Goal: Complete application form

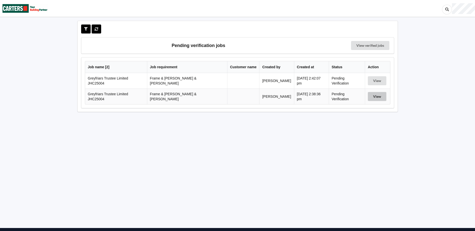
click at [379, 94] on button "View" at bounding box center [377, 96] width 19 height 9
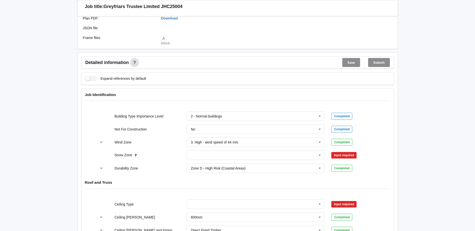
scroll to position [175, 0]
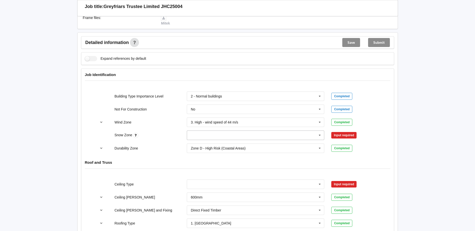
drag, startPoint x: 322, startPoint y: 132, endPoint x: 318, endPoint y: 132, distance: 3.8
click at [322, 132] on icon at bounding box center [320, 135] width 8 height 9
click at [229, 140] on div "N0" at bounding box center [255, 144] width 137 height 9
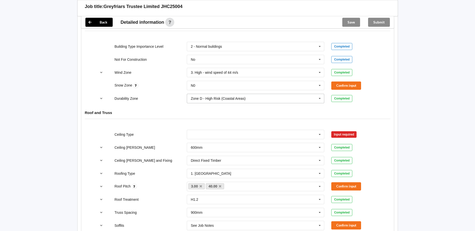
scroll to position [225, 0]
click at [345, 82] on button "Confirm input" at bounding box center [346, 85] width 30 height 8
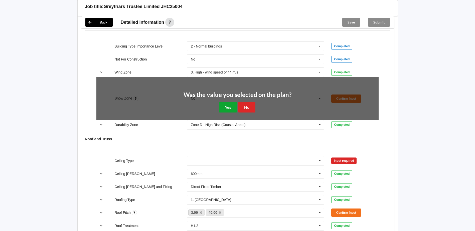
click at [228, 102] on button "Yes" at bounding box center [228, 107] width 18 height 10
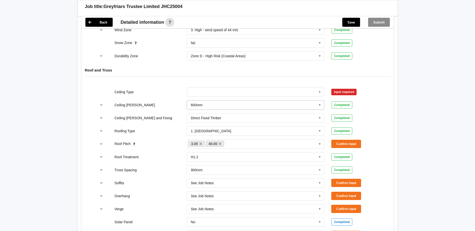
scroll to position [276, 0]
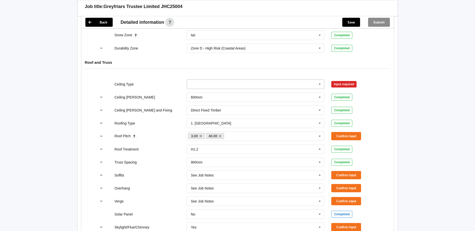
click at [241, 80] on input "text" at bounding box center [255, 84] width 137 height 9
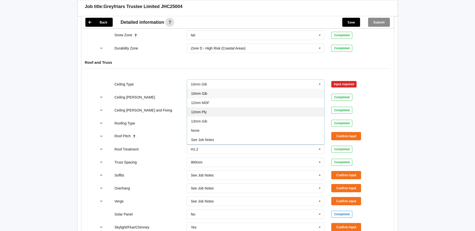
click at [212, 107] on div "12mm Ply" at bounding box center [255, 111] width 137 height 9
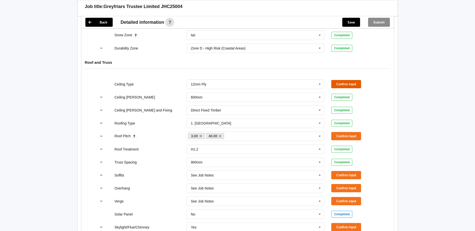
click at [338, 80] on button "Confirm input" at bounding box center [346, 84] width 30 height 8
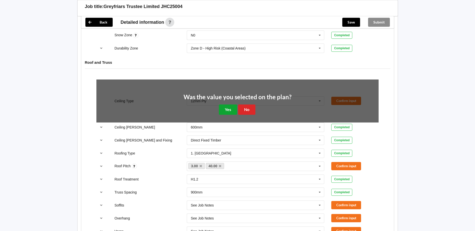
click at [227, 106] on button "Yes" at bounding box center [228, 110] width 18 height 10
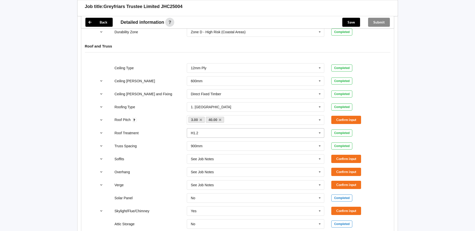
scroll to position [301, 0]
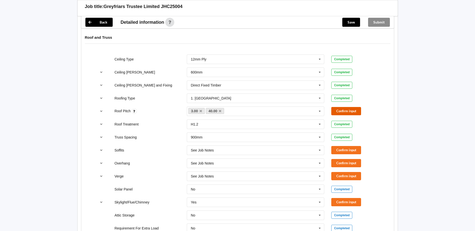
click at [342, 108] on button "Confirm input" at bounding box center [346, 111] width 30 height 8
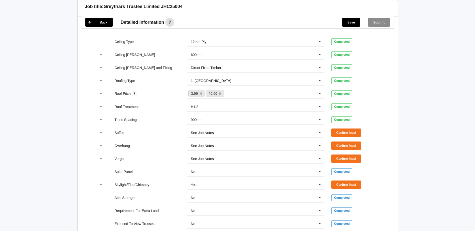
scroll to position [326, 0]
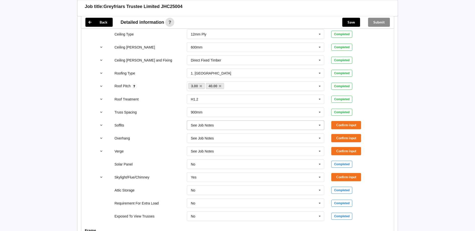
click at [236, 122] on input "text" at bounding box center [255, 125] width 137 height 9
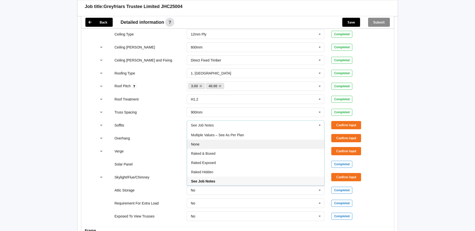
click at [224, 142] on div "None" at bounding box center [255, 144] width 137 height 9
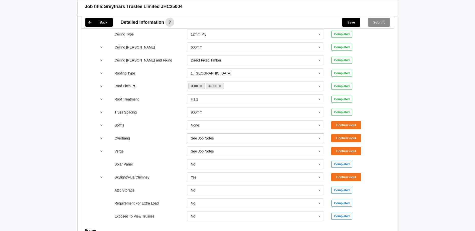
click at [219, 134] on input "text" at bounding box center [255, 138] width 137 height 9
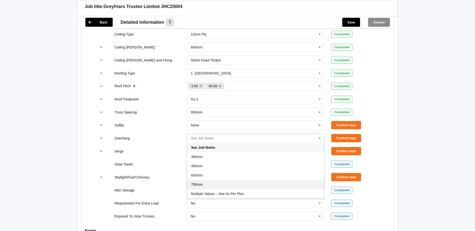
scroll to position [9, 0]
click at [220, 190] on div "None" at bounding box center [255, 194] width 137 height 9
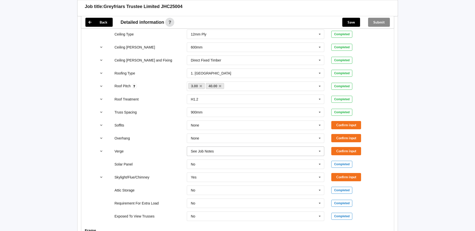
click at [215, 148] on input "text" at bounding box center [255, 151] width 137 height 9
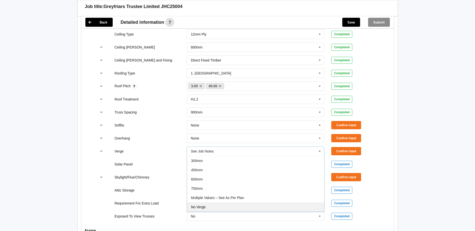
click at [220, 203] on div "No Verge" at bounding box center [255, 207] width 137 height 9
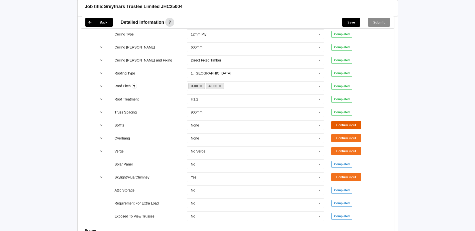
click at [353, 122] on button "Confirm input" at bounding box center [346, 125] width 30 height 8
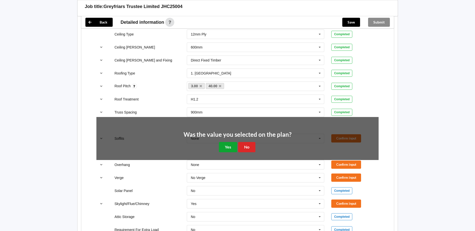
click at [225, 142] on button "Yes" at bounding box center [228, 147] width 18 height 10
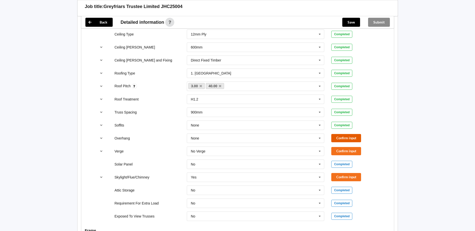
click at [347, 134] on button "Confirm input" at bounding box center [346, 138] width 30 height 8
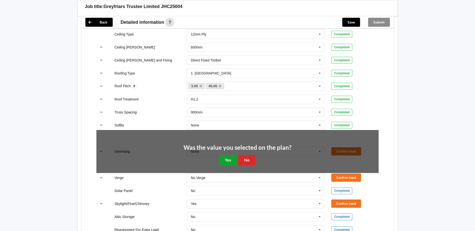
click at [232, 156] on button "Yes" at bounding box center [228, 160] width 18 height 10
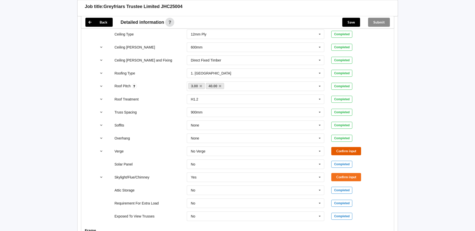
click at [360, 147] on button "Confirm input" at bounding box center [346, 151] width 30 height 8
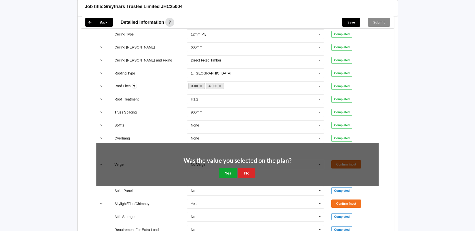
click at [230, 169] on button "Yes" at bounding box center [228, 173] width 18 height 10
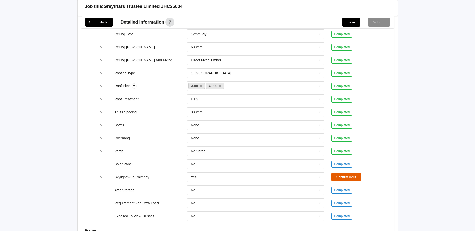
click at [357, 174] on button "Confirm input" at bounding box center [346, 177] width 30 height 8
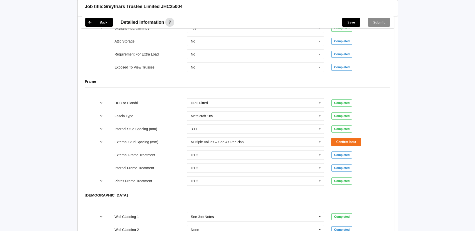
scroll to position [476, 0]
click at [348, 137] on button "Confirm input" at bounding box center [346, 141] width 30 height 8
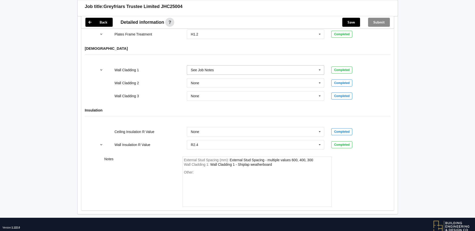
scroll to position [626, 0]
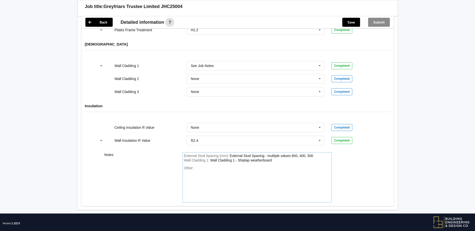
click at [276, 159] on div "Wall Cladding 1 : Wall Cladding 1 - Shiplap weatherboard" at bounding box center [257, 161] width 146 height 5
click at [269, 160] on div "External Stud Spacing (mm) : External Stud Spacing - multiple values 600, 400, …" at bounding box center [257, 178] width 149 height 50
drag, startPoint x: 275, startPoint y: 158, endPoint x: 276, endPoint y: 155, distance: 2.9
click at [275, 158] on div "External Stud Spacing (mm) : External Stud Spacing - multiple values 600, 400, …" at bounding box center [257, 178] width 149 height 50
drag, startPoint x: 273, startPoint y: 156, endPoint x: 238, endPoint y: 157, distance: 34.3
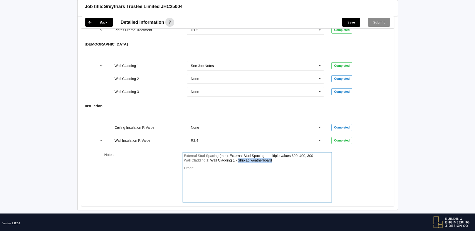
click at [238, 159] on div "Wall Cladding 1 : Wall Cladding 1 - Shiplap weatherboard" at bounding box center [257, 161] width 146 height 5
paste div "WallCladding1"
click at [347, 21] on button "Save" at bounding box center [351, 22] width 18 height 9
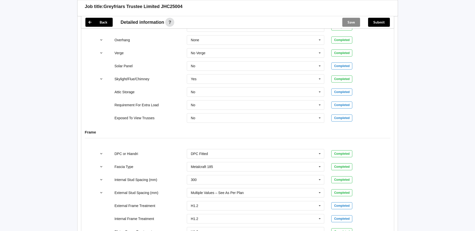
scroll to position [330, 0]
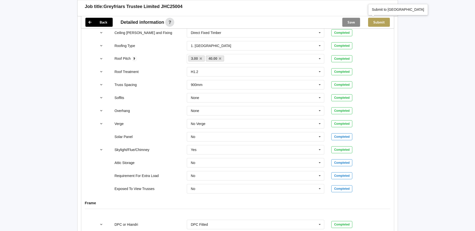
click at [379, 24] on button "Submit" at bounding box center [379, 22] width 22 height 9
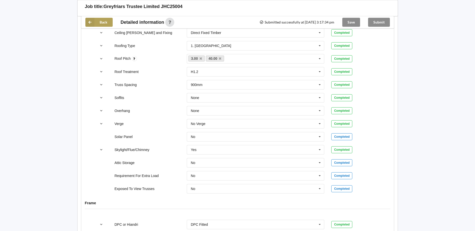
click at [102, 22] on button "Back" at bounding box center [98, 22] width 27 height 9
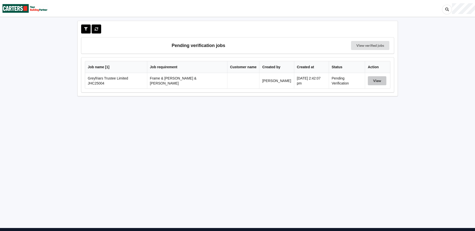
click at [375, 78] on button "View" at bounding box center [377, 80] width 19 height 9
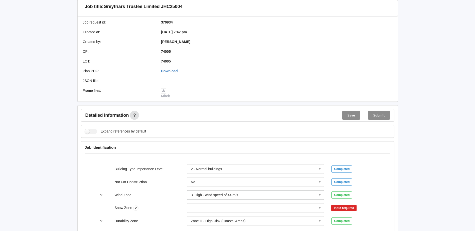
scroll to position [175, 0]
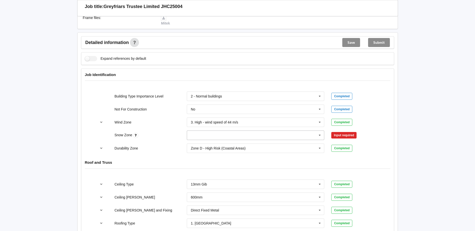
click at [322, 131] on icon at bounding box center [320, 135] width 8 height 9
click at [215, 141] on div "N0" at bounding box center [255, 144] width 137 height 9
click at [338, 132] on button "Confirm input" at bounding box center [346, 136] width 30 height 8
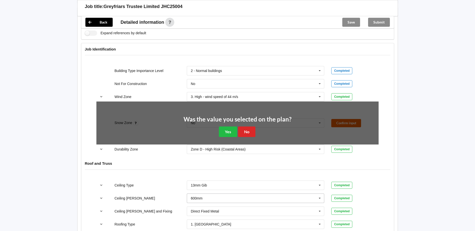
scroll to position [276, 0]
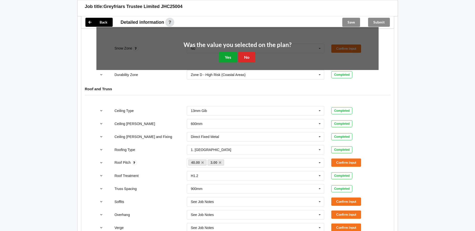
click at [230, 52] on button "Yes" at bounding box center [228, 57] width 18 height 10
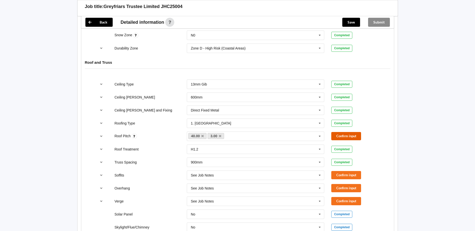
click at [338, 132] on button "Confirm input" at bounding box center [346, 136] width 30 height 8
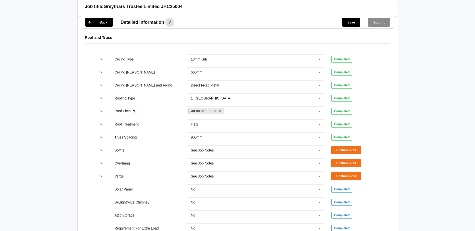
scroll to position [326, 0]
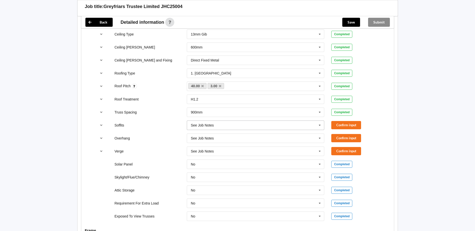
click at [321, 123] on icon at bounding box center [320, 125] width 8 height 9
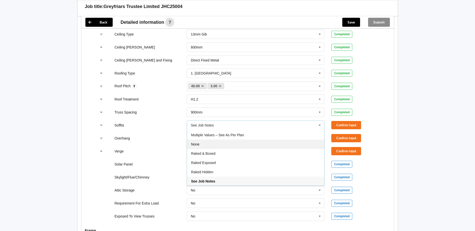
click at [219, 142] on div "None" at bounding box center [255, 144] width 137 height 9
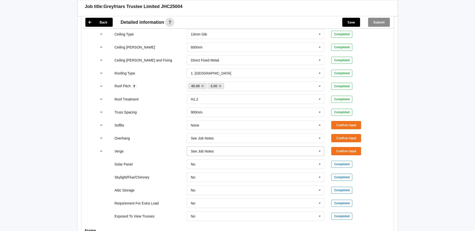
click at [265, 147] on input "text" at bounding box center [255, 151] width 137 height 9
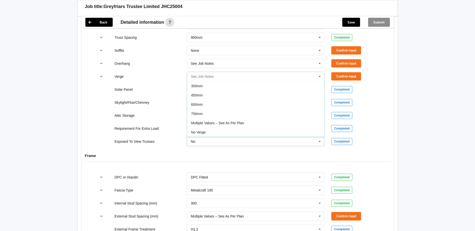
scroll to position [401, 0]
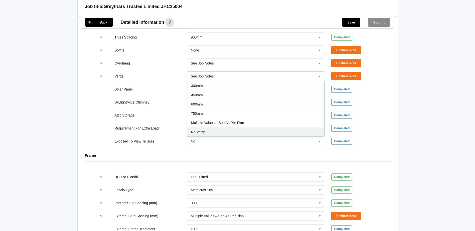
click at [213, 128] on div "No Verge" at bounding box center [255, 132] width 137 height 9
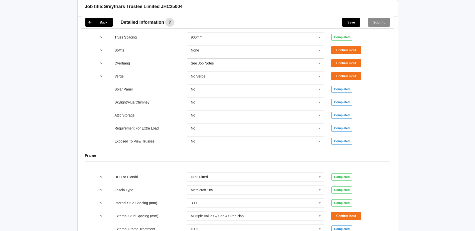
click at [220, 59] on input "text" at bounding box center [255, 63] width 137 height 9
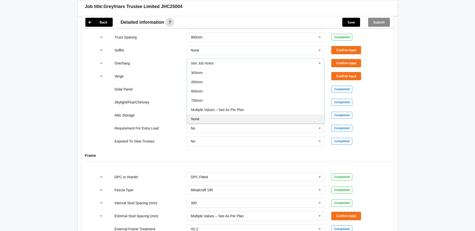
click at [210, 114] on div "None" at bounding box center [255, 118] width 137 height 9
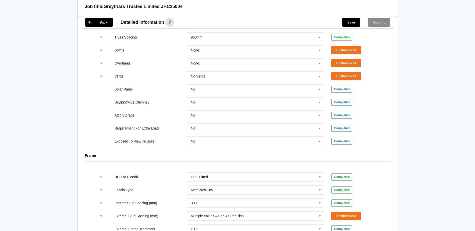
click at [347, 42] on div "Soffits None Boxed Multiple Values – See As Per Plan None Raked & Boxed Raked E…" at bounding box center [237, 50] width 289 height 17
click at [345, 46] on button "Confirm input" at bounding box center [346, 50] width 30 height 8
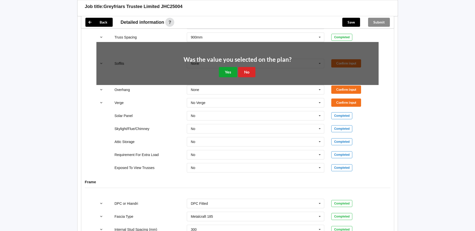
click at [230, 69] on button "Yes" at bounding box center [228, 72] width 18 height 10
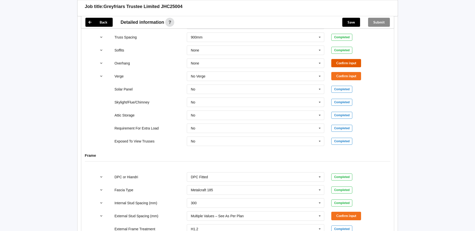
click at [354, 59] on button "Confirm input" at bounding box center [346, 63] width 30 height 8
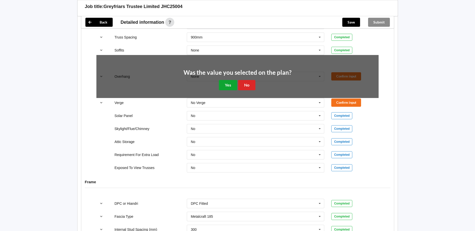
click at [227, 80] on button "Yes" at bounding box center [228, 85] width 18 height 10
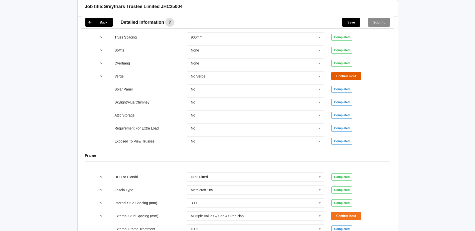
click at [354, 72] on button "Confirm input" at bounding box center [346, 76] width 30 height 8
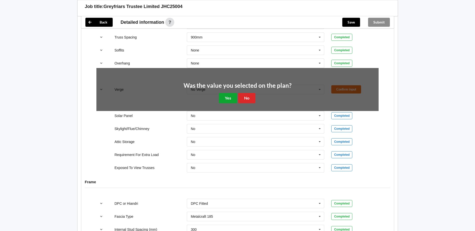
click at [225, 93] on button "Yes" at bounding box center [228, 98] width 18 height 10
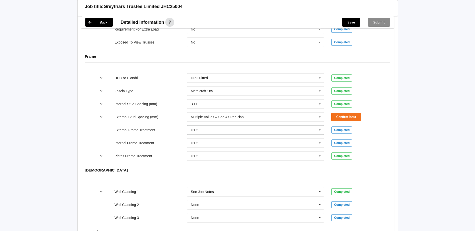
scroll to position [501, 0]
click at [340, 114] on button "Confirm input" at bounding box center [346, 116] width 30 height 8
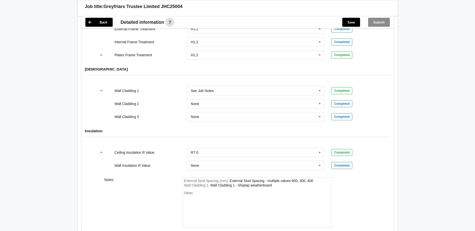
scroll to position [626, 0]
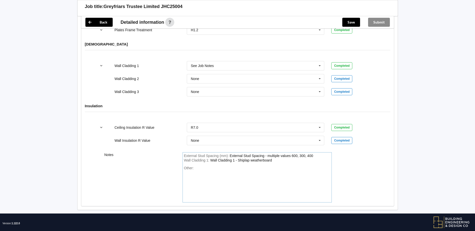
click at [277, 159] on div "Wall Cladding 1 : Wall Cladding 1 - Shiplap weatherboard" at bounding box center [257, 161] width 146 height 5
drag, startPoint x: 276, startPoint y: 155, endPoint x: 239, endPoint y: 156, distance: 37.1
click at [239, 159] on div "Wall Cladding 1 : Wall Cladding 1 - Shiplap weatherboard" at bounding box center [257, 161] width 146 height 5
drag, startPoint x: 276, startPoint y: 156, endPoint x: 265, endPoint y: 156, distance: 11.5
click at [265, 159] on div "Wall Cladding 1 : Wall Cladding 1 - Shiplap weatherboard" at bounding box center [257, 161] width 146 height 5
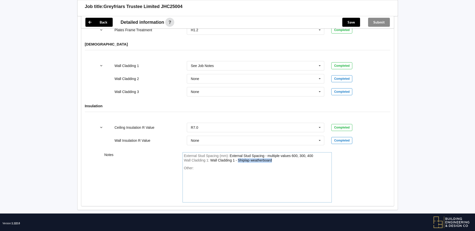
drag, startPoint x: 271, startPoint y: 155, endPoint x: 241, endPoint y: 156, distance: 30.8
click at [239, 159] on div "Wall Cladding 1 - Shiplap weatherboard" at bounding box center [241, 161] width 62 height 4
paste div "WallCladding1"
click at [349, 22] on button "Save" at bounding box center [351, 22] width 18 height 9
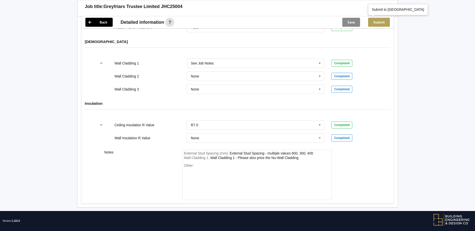
click at [381, 21] on button "Submit" at bounding box center [379, 22] width 22 height 9
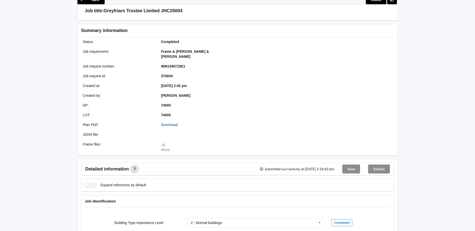
scroll to position [0, 0]
